Goal: Task Accomplishment & Management: Use online tool/utility

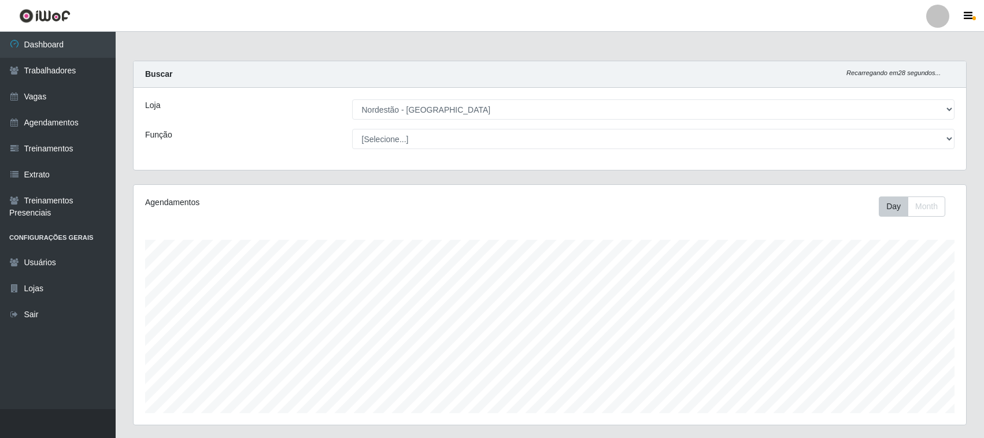
select select "420"
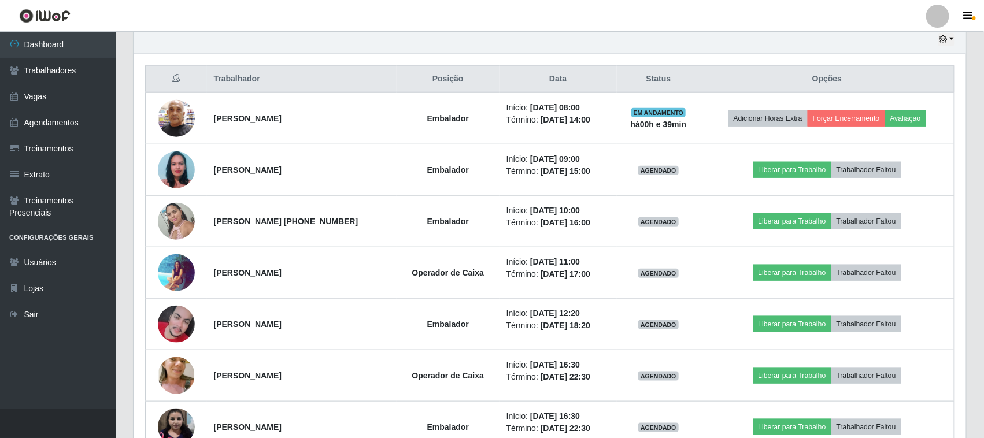
scroll to position [241, 833]
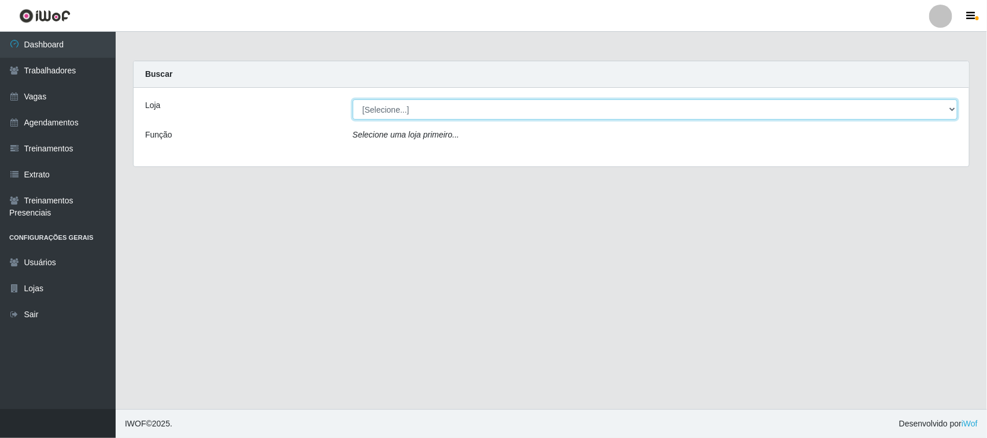
click at [420, 113] on select "[Selecione...] Nordestão - [GEOGRAPHIC_DATA]" at bounding box center [655, 109] width 605 height 20
select select "420"
click at [353, 99] on select "[Selecione...] Nordestão - [GEOGRAPHIC_DATA]" at bounding box center [655, 109] width 605 height 20
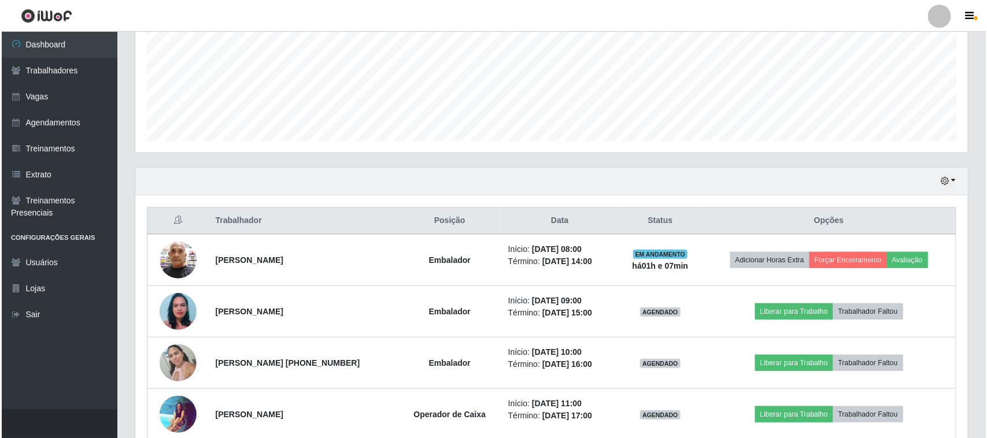
scroll to position [289, 0]
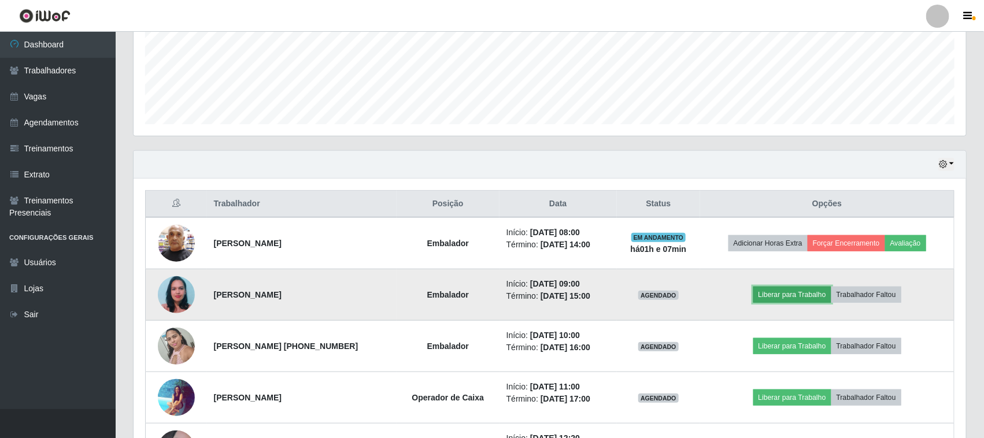
click at [799, 291] on button "Liberar para Trabalho" at bounding box center [793, 295] width 78 height 16
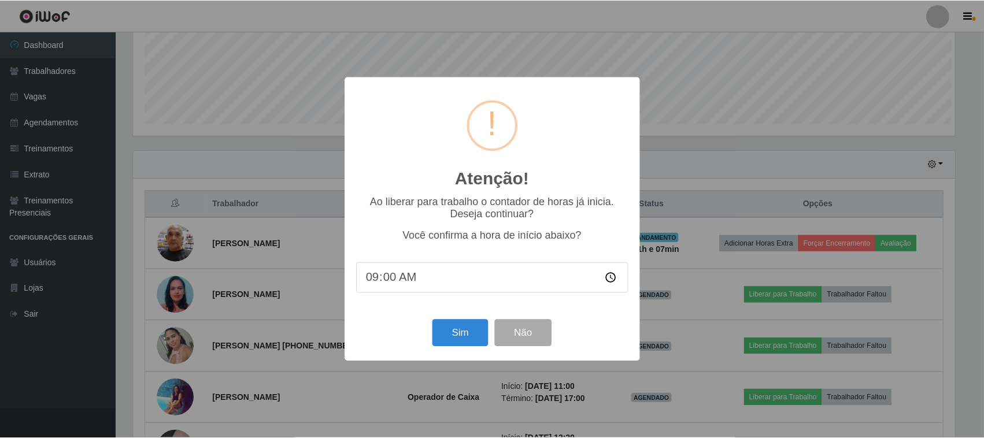
scroll to position [241, 825]
click at [474, 333] on button "Sim" at bounding box center [462, 333] width 56 height 27
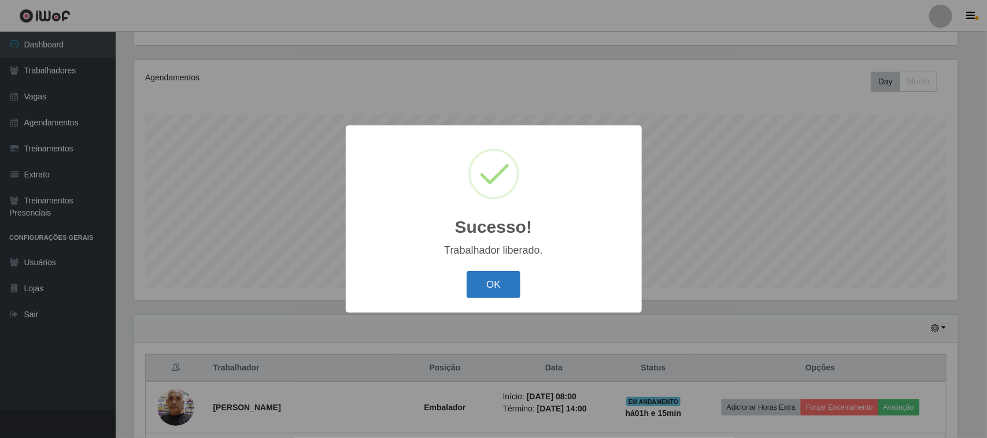
click at [498, 281] on button "OK" at bounding box center [494, 284] width 54 height 27
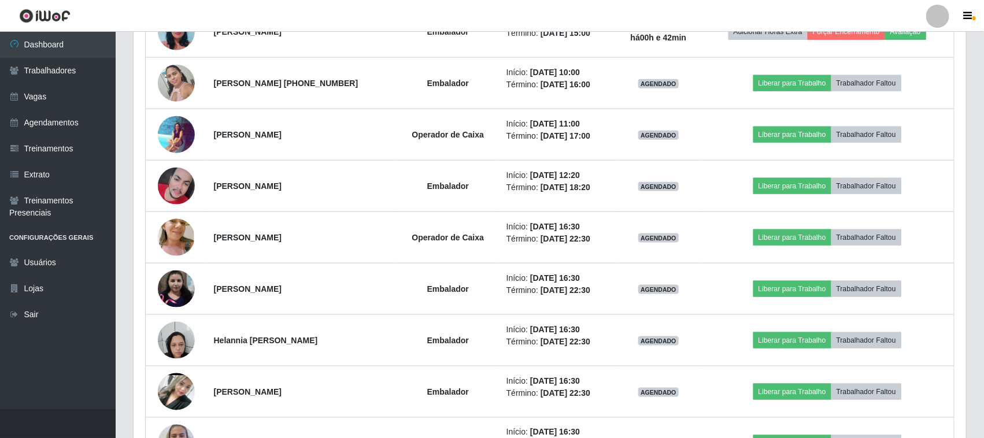
scroll to position [351, 0]
